Goal: Answer question/provide support

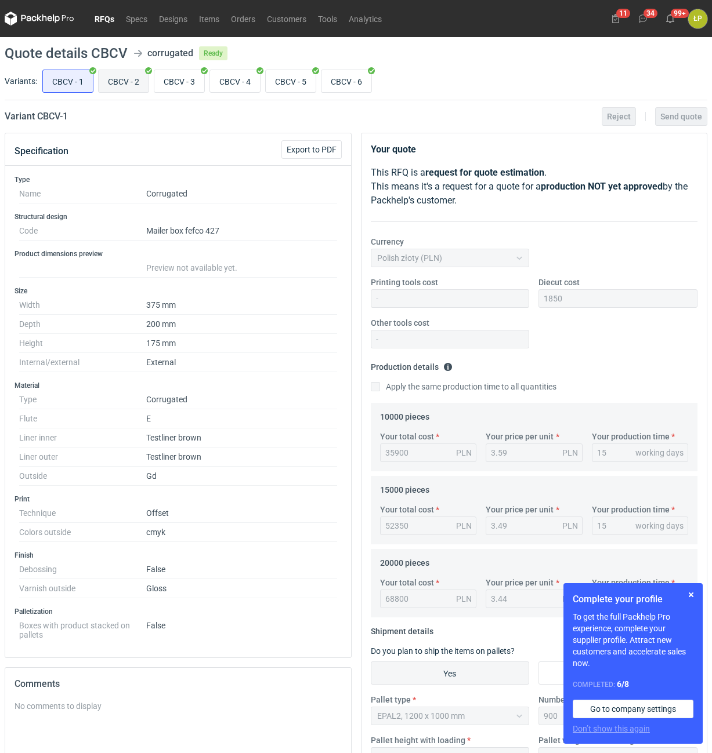
click at [128, 81] on input "CBCV - 2" at bounding box center [124, 81] width 50 height 22
radio input "true"
drag, startPoint x: 162, startPoint y: 81, endPoint x: 180, endPoint y: 82, distance: 18.0
click at [163, 81] on input "CBCV - 3" at bounding box center [179, 81] width 50 height 22
radio input "true"
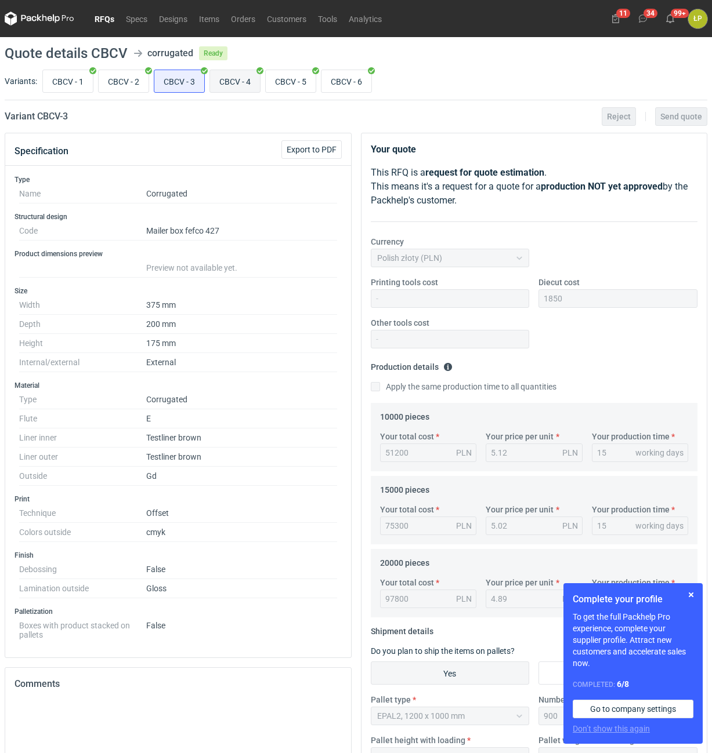
click at [230, 81] on input "CBCV - 4" at bounding box center [235, 81] width 50 height 22
radio input "true"
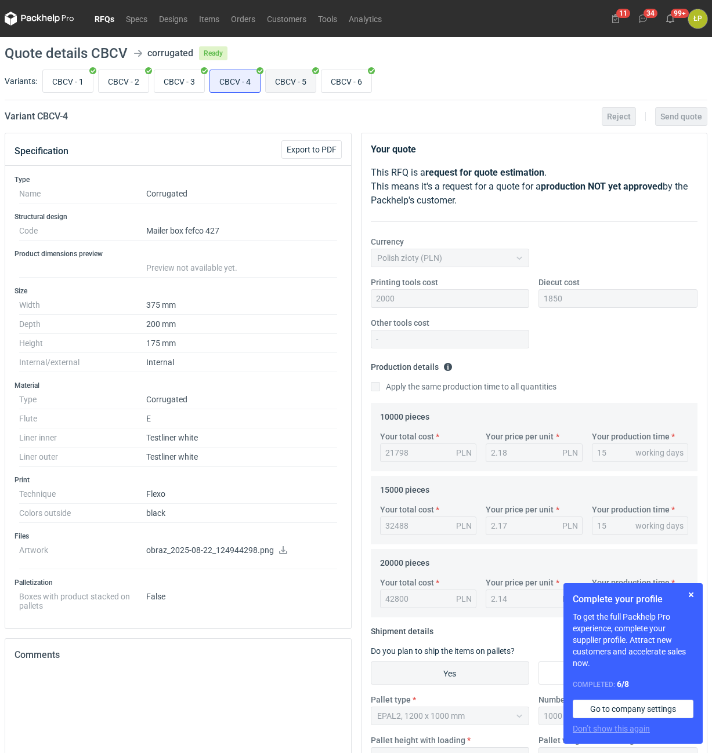
click at [269, 78] on input "CBCV - 5" at bounding box center [291, 81] width 50 height 22
radio input "true"
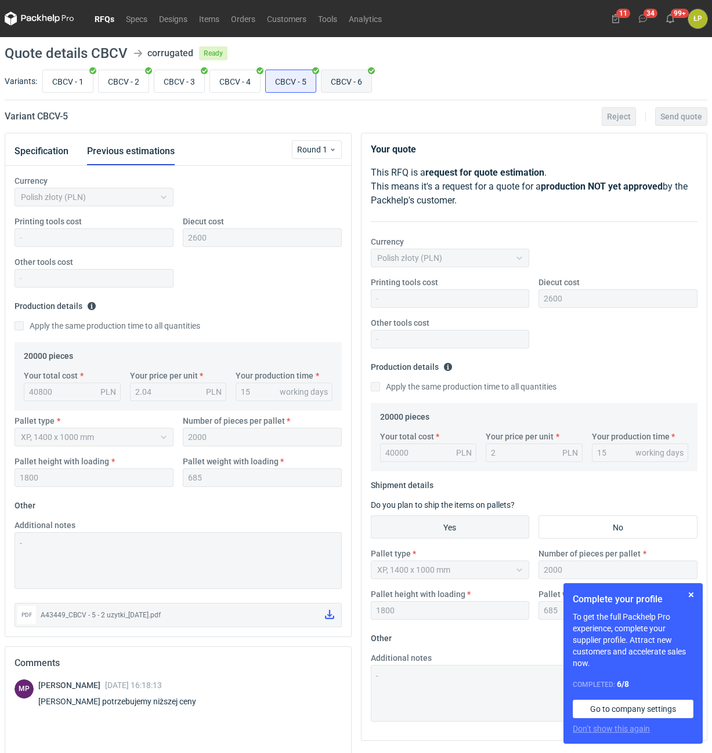
click at [331, 79] on input "CBCV - 6" at bounding box center [346, 81] width 50 height 22
radio input "true"
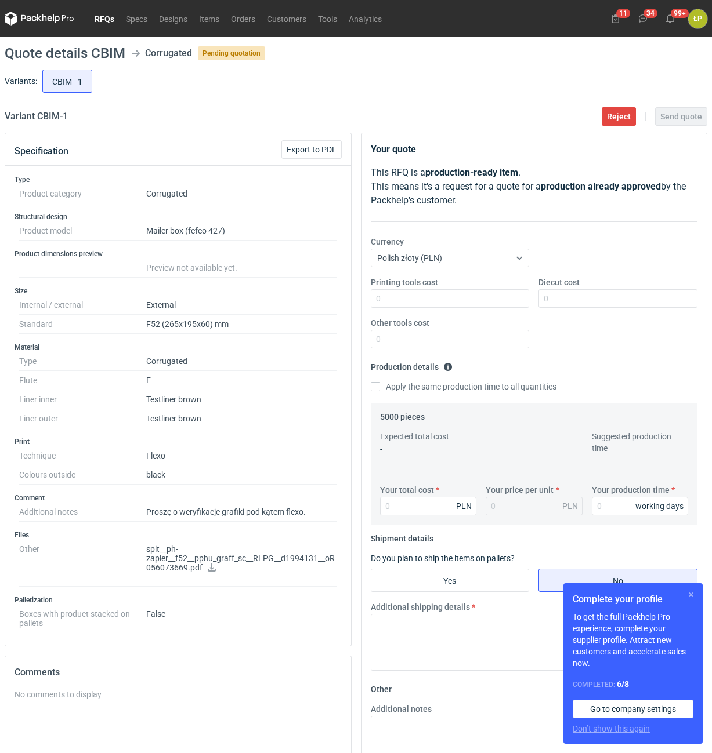
click at [685, 590] on button "button" at bounding box center [691, 595] width 14 height 14
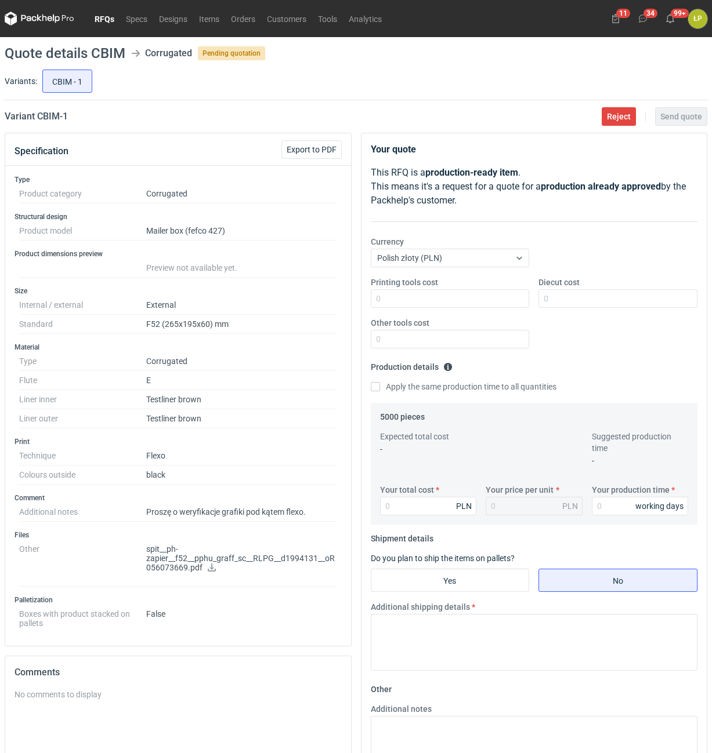
click at [209, 570] on icon at bounding box center [212, 568] width 8 height 8
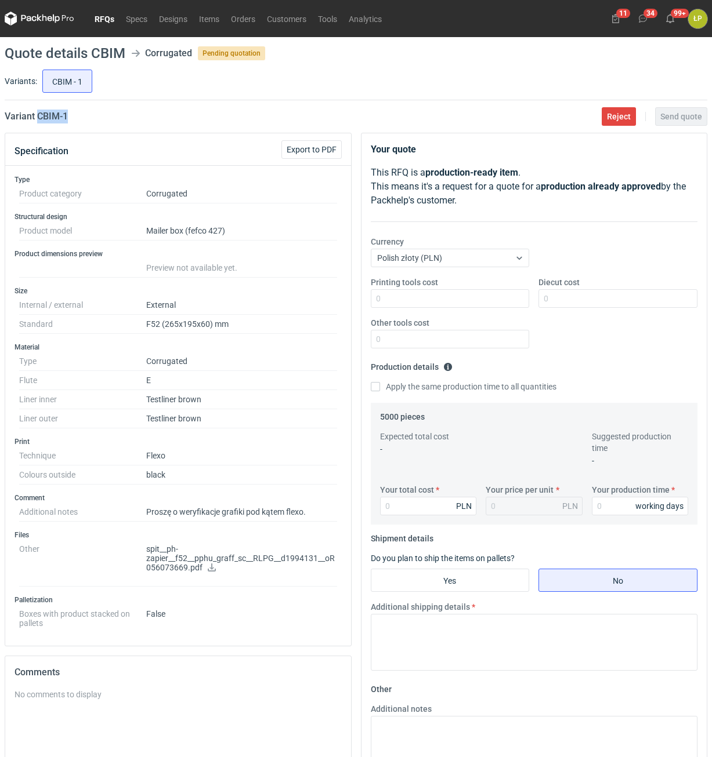
drag, startPoint x: 81, startPoint y: 115, endPoint x: 38, endPoint y: 119, distance: 43.7
click at [38, 119] on div "Variant CBIM - 1 Reject Send quote" at bounding box center [356, 117] width 702 height 14
copy h2 "CBIM - 1"
click at [209, 568] on icon at bounding box center [212, 568] width 8 height 8
click at [487, 298] on input "Printing tools cost" at bounding box center [450, 298] width 159 height 19
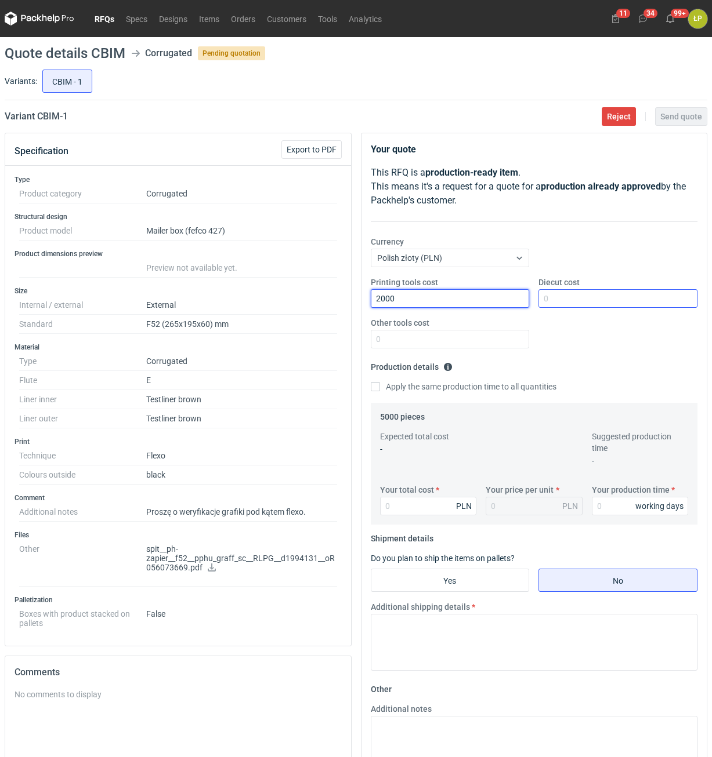
type input "2000"
click at [571, 306] on input "Diecut cost" at bounding box center [617, 298] width 159 height 19
type input "3200"
click at [499, 328] on div "Other tools cost" at bounding box center [450, 332] width 168 height 31
click at [499, 337] on input "Other tools cost" at bounding box center [450, 339] width 159 height 19
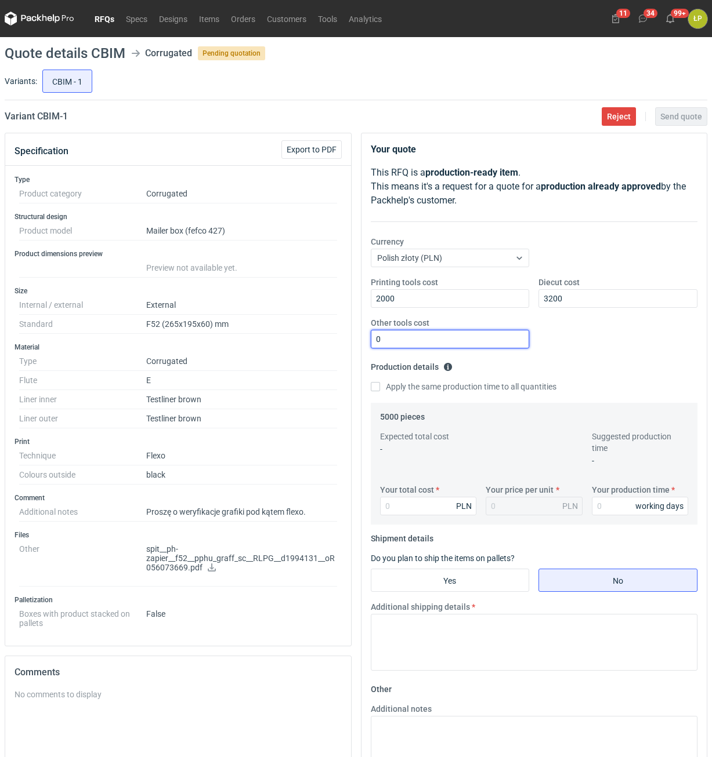
type input "0"
drag, startPoint x: 610, startPoint y: 518, endPoint x: 611, endPoint y: 513, distance: 5.9
click at [611, 515] on div "Your total cost PLN Your price per unit PLN Your production time working days" at bounding box center [534, 504] width 318 height 41
click at [611, 513] on input "Your production time" at bounding box center [640, 506] width 97 height 19
type input "15"
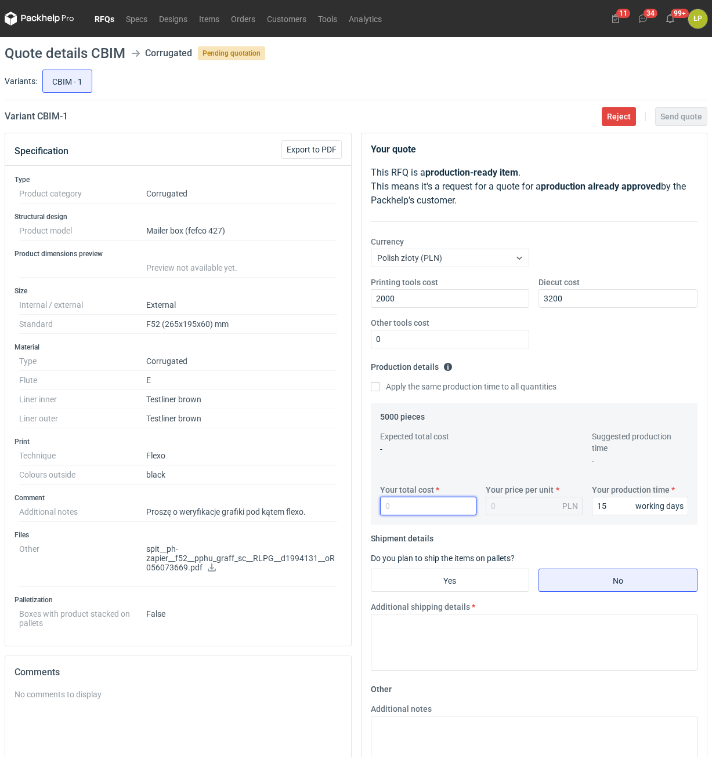
click at [412, 501] on input "Your total cost" at bounding box center [428, 506] width 97 height 19
type input "228"
type input "0.05"
type input "2282"
type input "0.46"
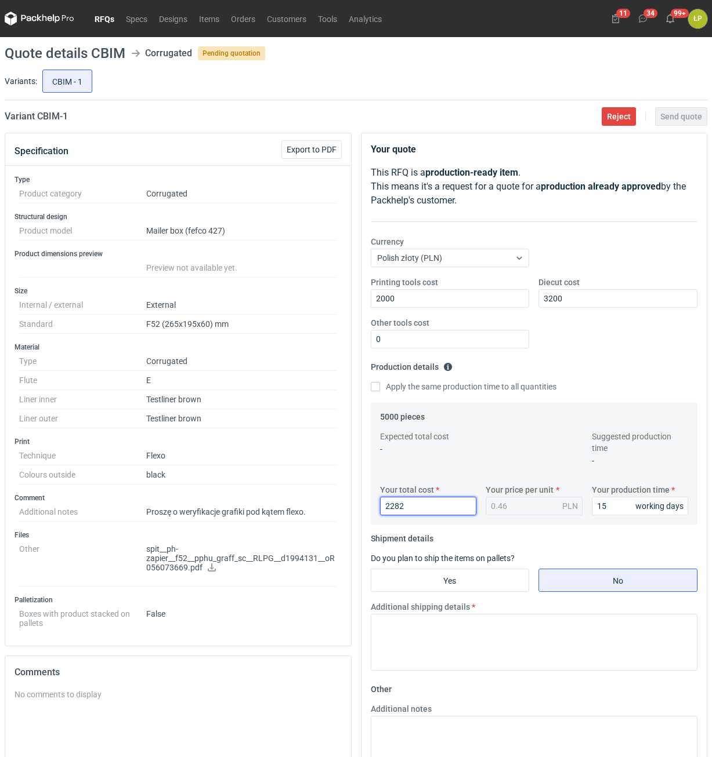
drag, startPoint x: 434, startPoint y: 511, endPoint x: 426, endPoint y: 509, distance: 7.9
click at [428, 509] on input "2282" at bounding box center [428, 506] width 97 height 19
drag, startPoint x: 424, startPoint y: 507, endPoint x: 391, endPoint y: 507, distance: 33.6
click at [391, 507] on input "2282" at bounding box center [428, 506] width 97 height 19
type input "2300"
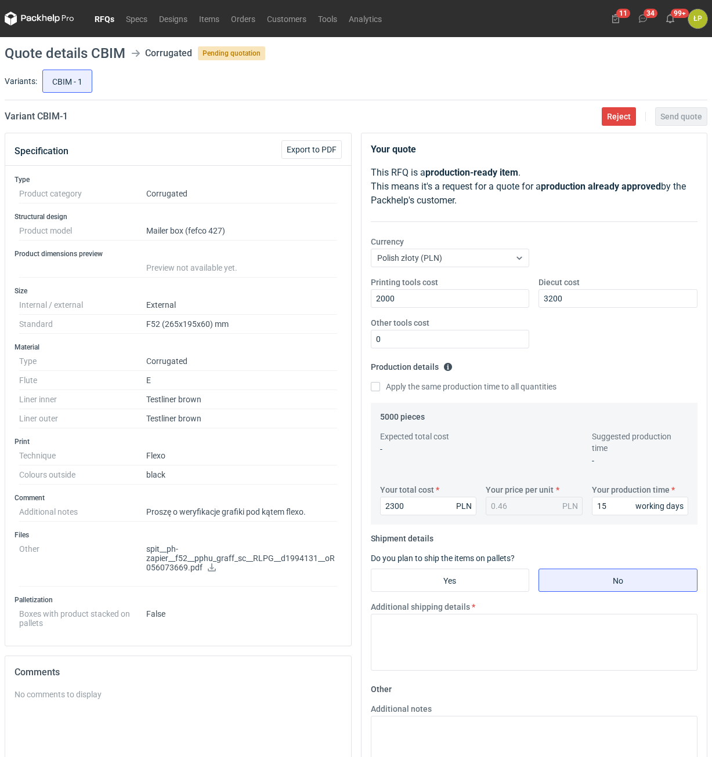
click at [533, 538] on fieldset "Shipment details Do you plan to ship the items on pallets? Yes No Additional sh…" at bounding box center [534, 604] width 327 height 151
click at [450, 583] on input "Yes" at bounding box center [450, 580] width 158 height 22
radio input "true"
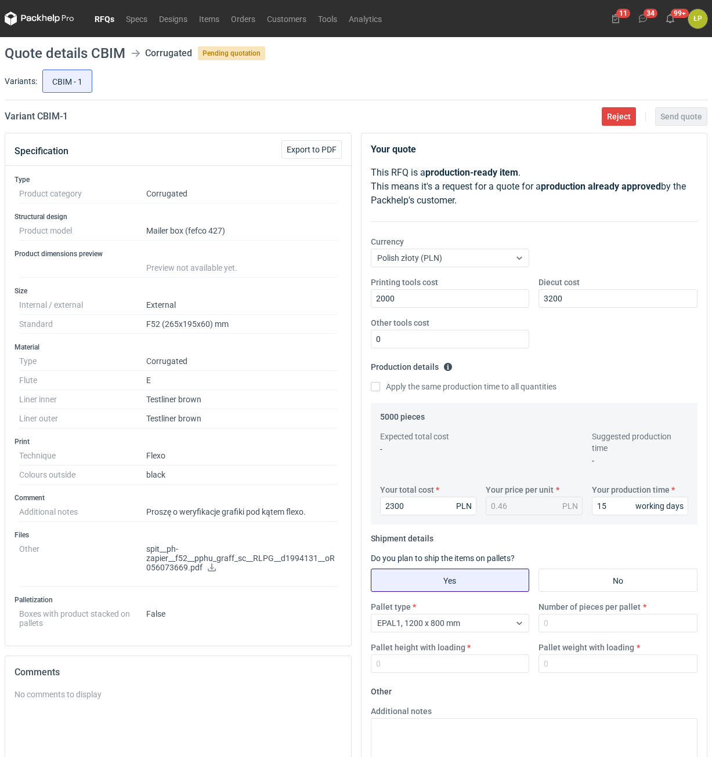
scroll to position [177, 0]
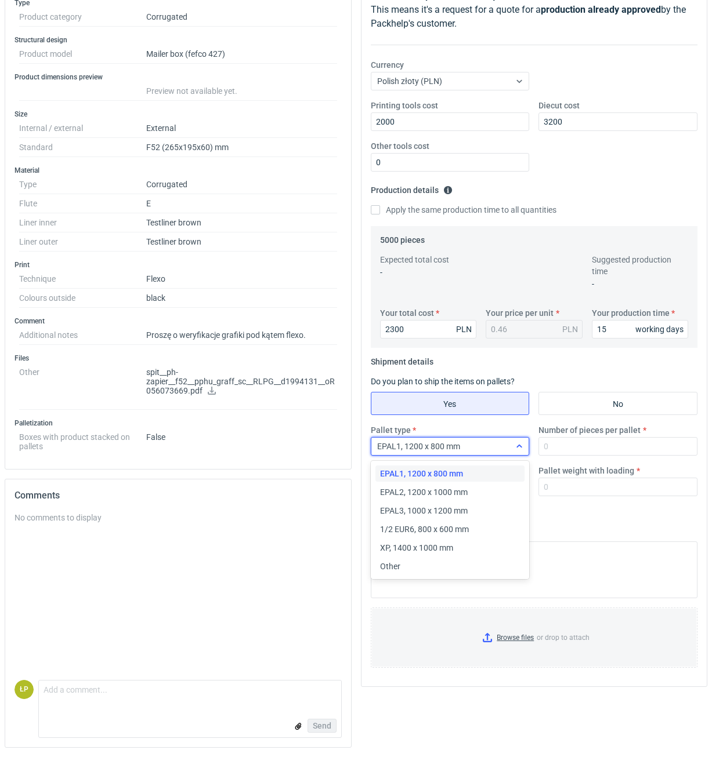
click at [486, 449] on div "EPAL1, 1200 x 800 mm" at bounding box center [440, 446] width 139 height 16
click at [476, 488] on div "EPAL2, 1200 x 1000 mm" at bounding box center [450, 493] width 140 height 12
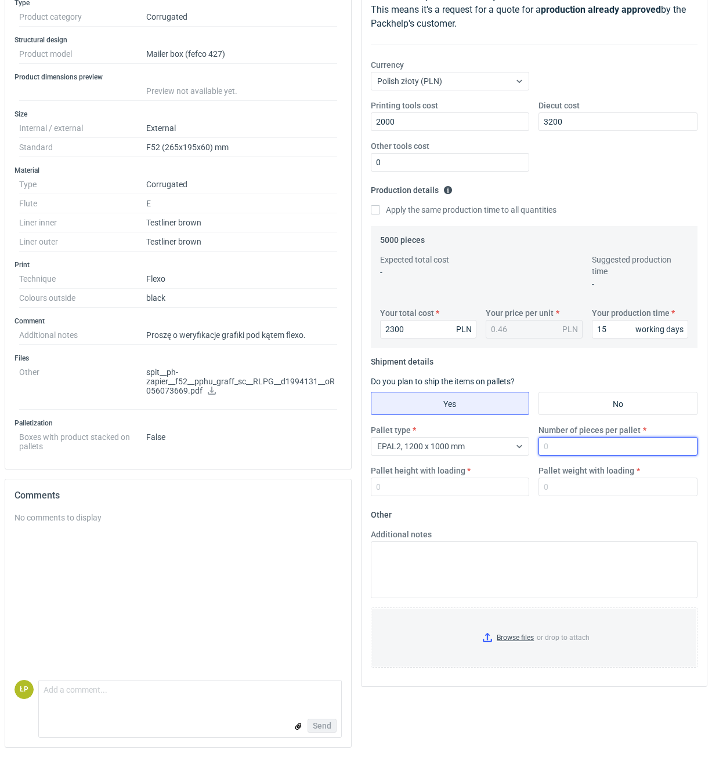
click at [576, 449] on input "Number of pieces per pallet" at bounding box center [617, 446] width 159 height 19
type input "4000"
click at [455, 488] on input "Pallet height with loading" at bounding box center [450, 487] width 159 height 19
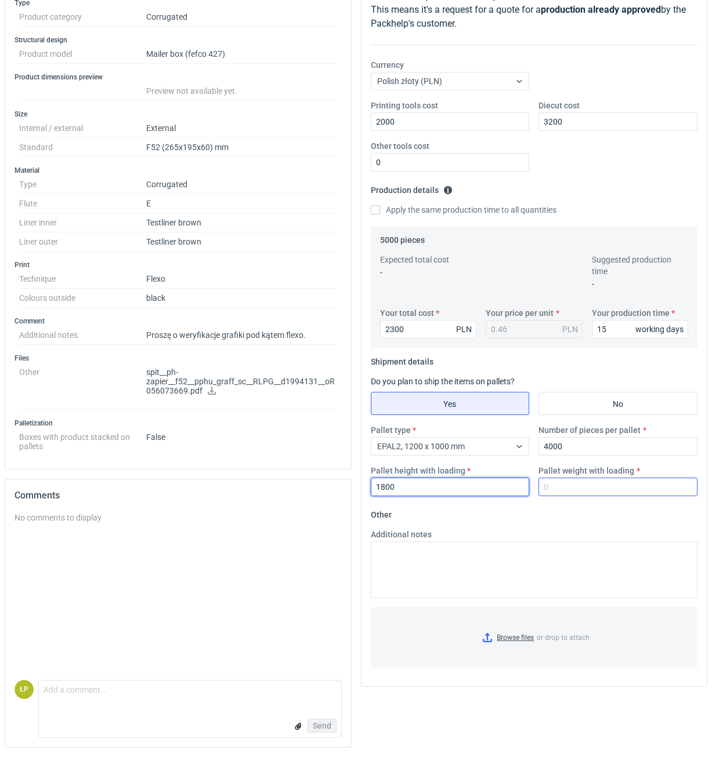
type input "1800"
click at [558, 486] on input "Pallet weight with loading" at bounding box center [617, 487] width 159 height 19
click at [594, 492] on input "Pallet weight with loading" at bounding box center [617, 487] width 159 height 19
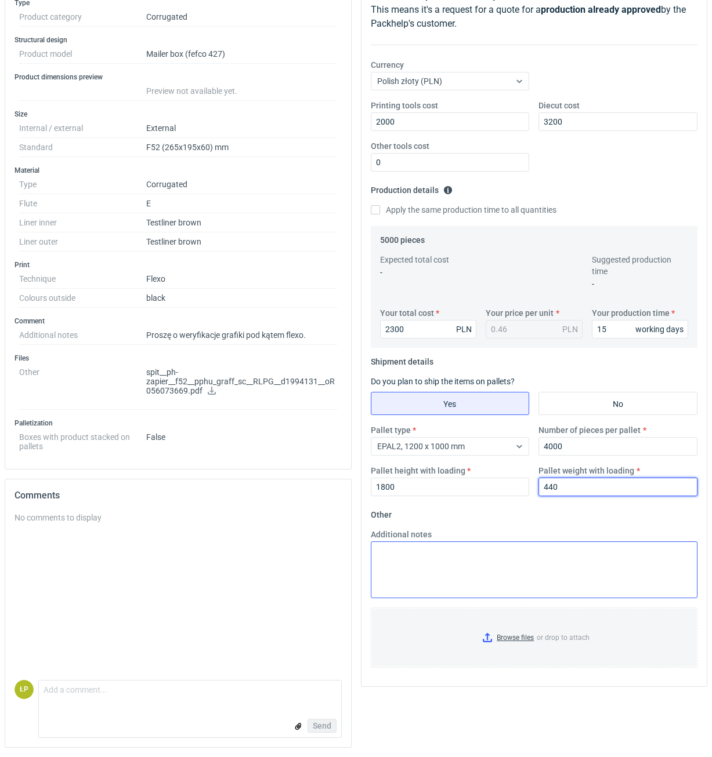
type input "440"
click at [596, 542] on textarea "Additional notes" at bounding box center [534, 570] width 327 height 57
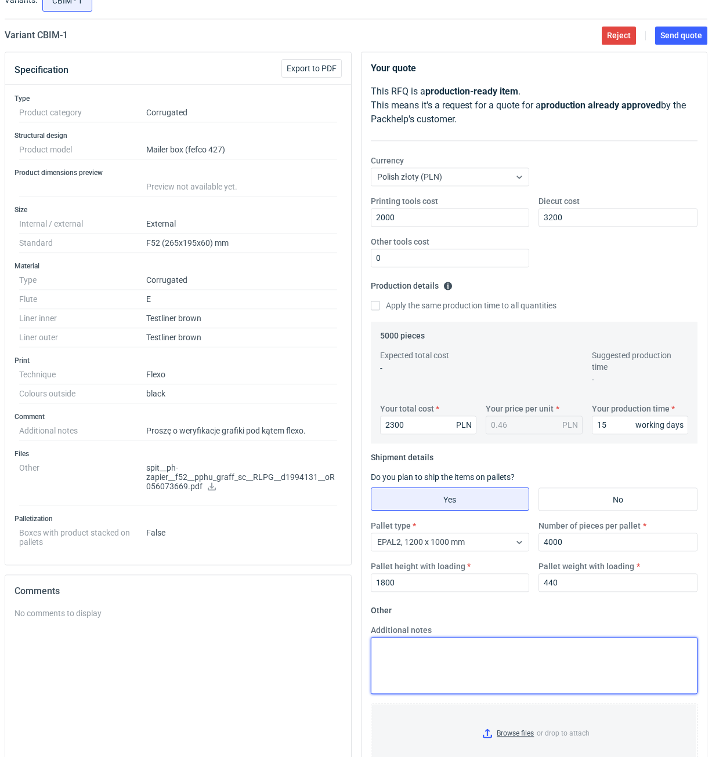
scroll to position [0, 0]
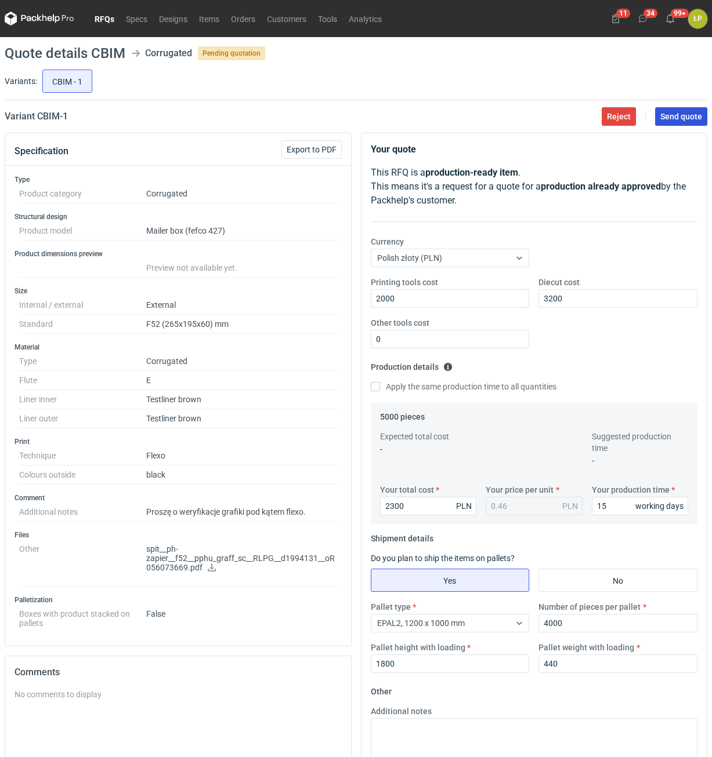
click at [692, 116] on span "Send quote" at bounding box center [681, 117] width 42 height 8
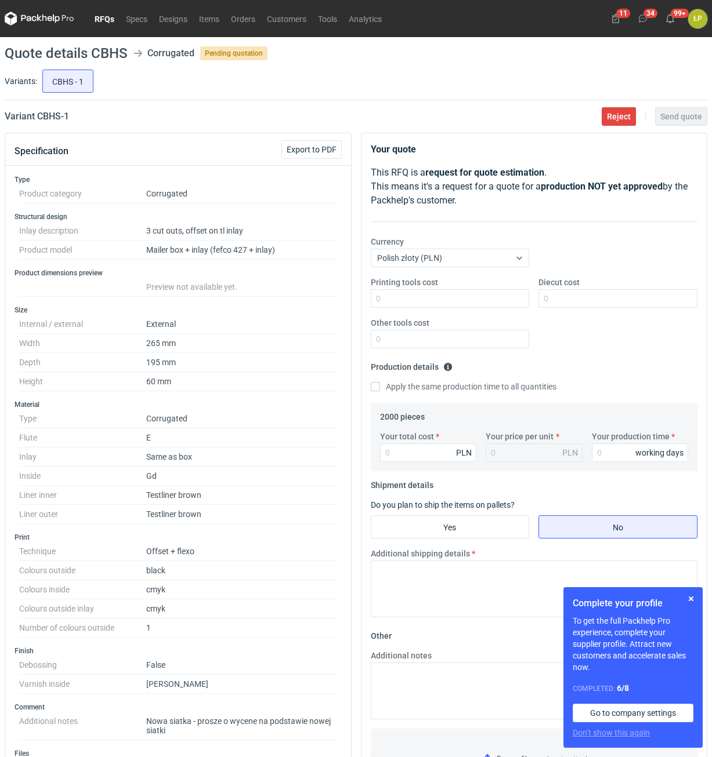
click at [107, 16] on link "RFQs" at bounding box center [104, 19] width 31 height 14
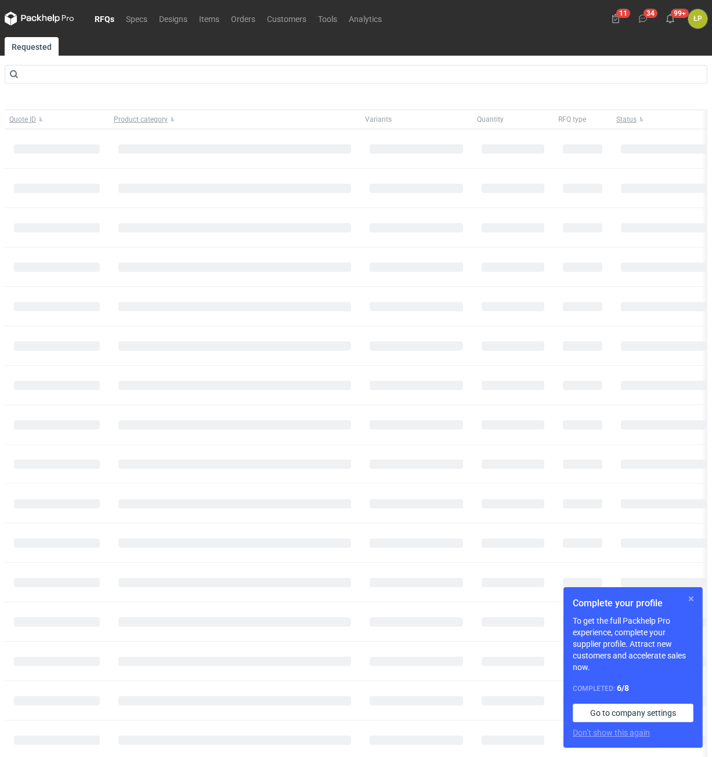
click at [688, 597] on button "button" at bounding box center [691, 599] width 14 height 14
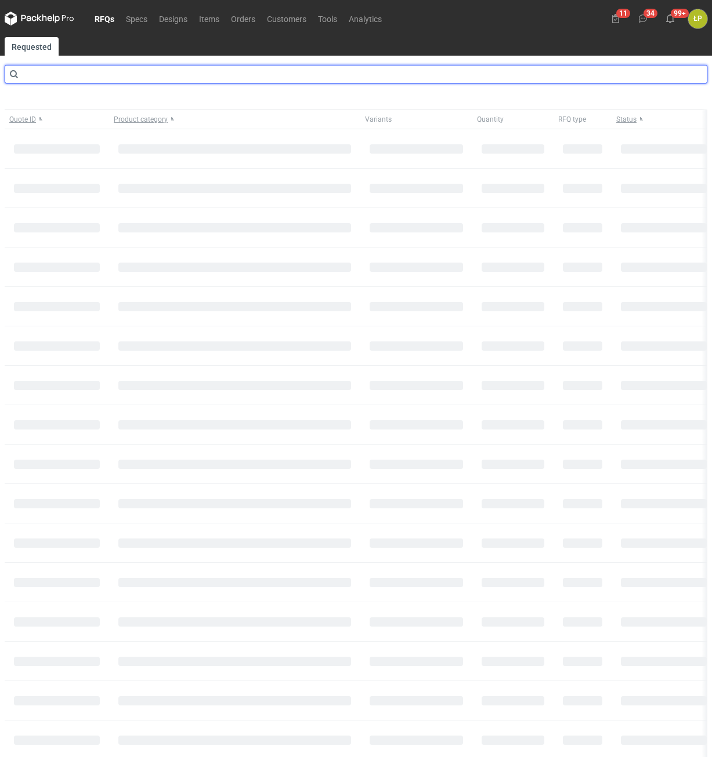
click at [176, 72] on input "text" at bounding box center [356, 74] width 702 height 19
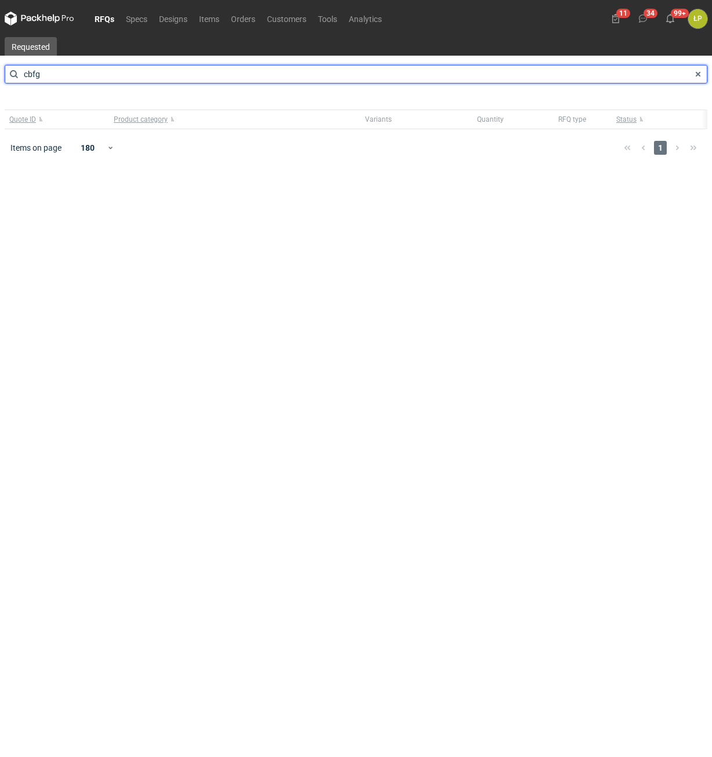
type input "cbfg"
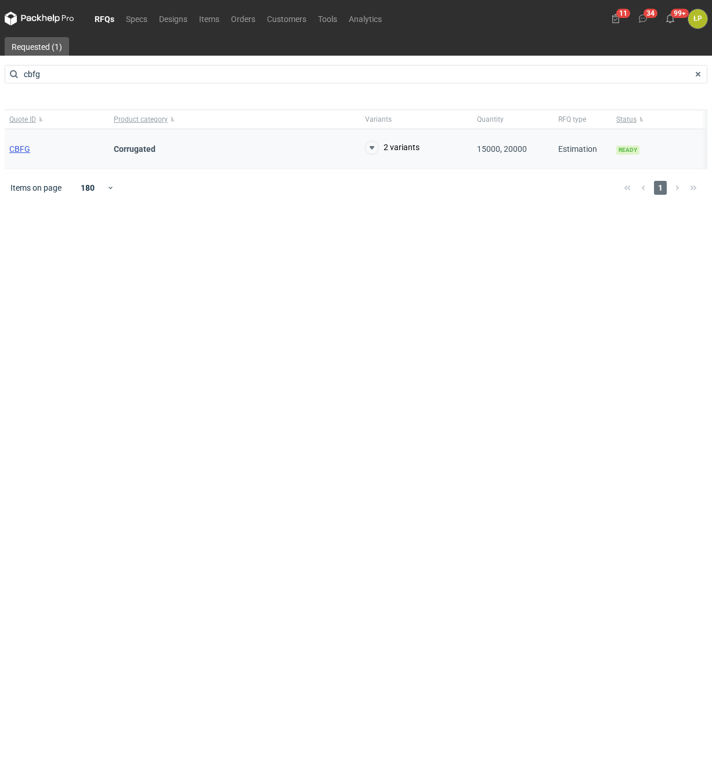
click at [26, 149] on span "CBFG" at bounding box center [19, 148] width 21 height 9
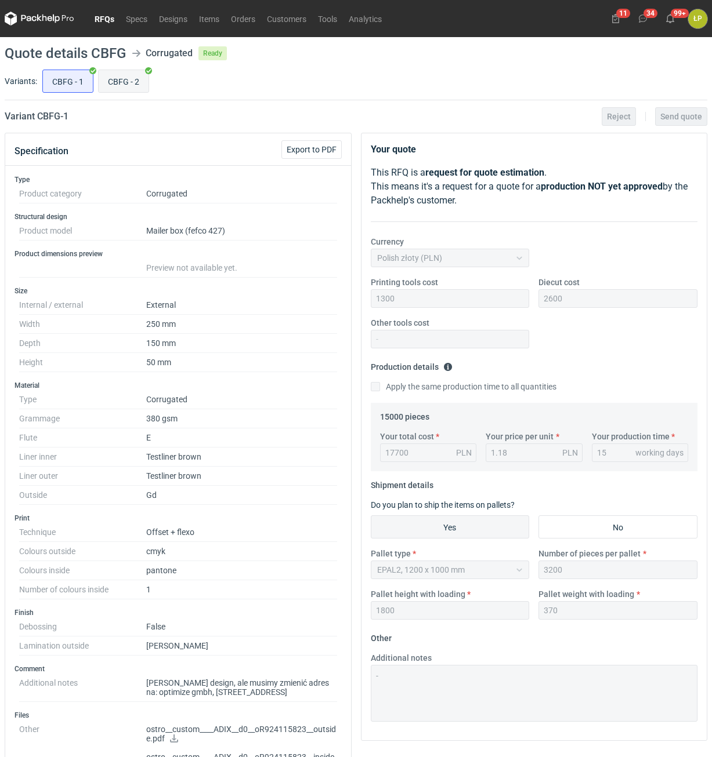
click at [132, 80] on input "CBFG - 2" at bounding box center [124, 81] width 50 height 22
radio input "true"
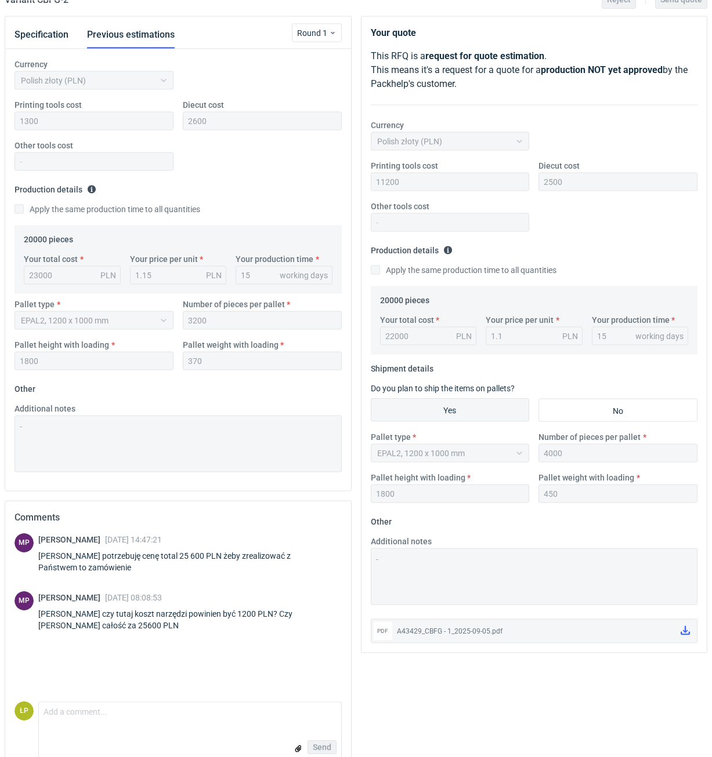
scroll to position [139, 0]
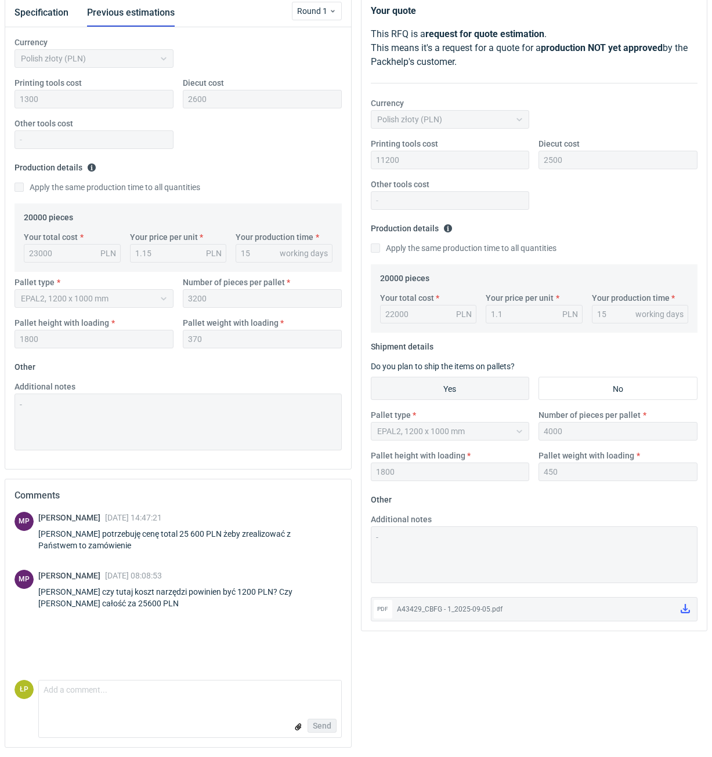
click at [232, 706] on form "Comment message Send" at bounding box center [189, 709] width 303 height 58
click at [236, 715] on div "Send" at bounding box center [190, 725] width 302 height 23
click at [229, 706] on form "Comment message Send" at bounding box center [189, 709] width 303 height 58
click at [163, 681] on textarea "Comment message" at bounding box center [190, 693] width 302 height 24
type textarea "t"
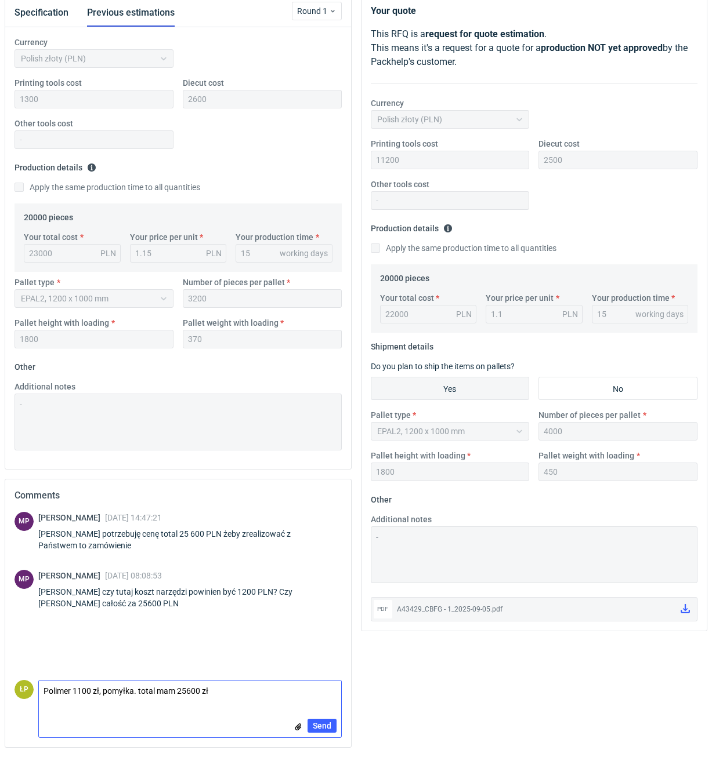
click at [187, 693] on textarea "Polimer 1100 zł, pomyłka. total mam 25600 zł" at bounding box center [190, 693] width 302 height 24
type textarea "Polimer 1100 zł, pomyłka. total mam 25 600 zł"
click at [314, 725] on span "Send" at bounding box center [322, 726] width 19 height 8
